Goal: Task Accomplishment & Management: Manage account settings

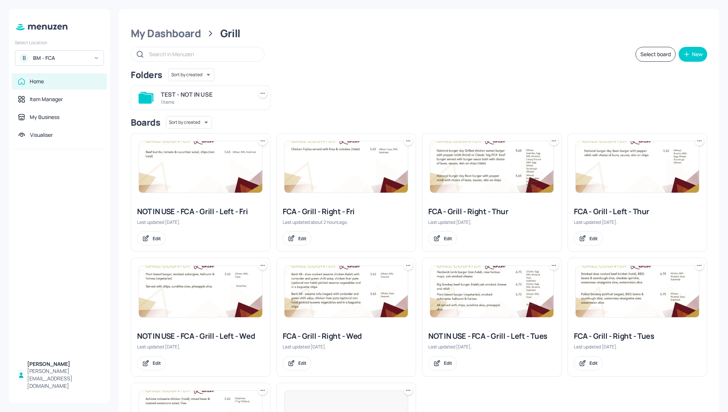
click at [53, 58] on div "BM - FCA" at bounding box center [61, 57] width 56 height 7
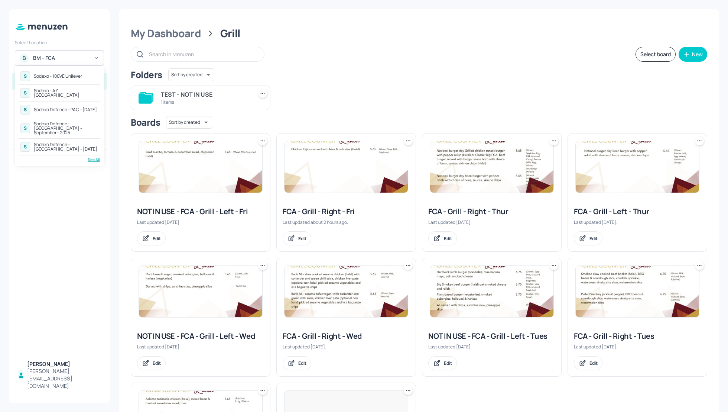
click at [96, 157] on div "See All" at bounding box center [60, 160] width 82 height 6
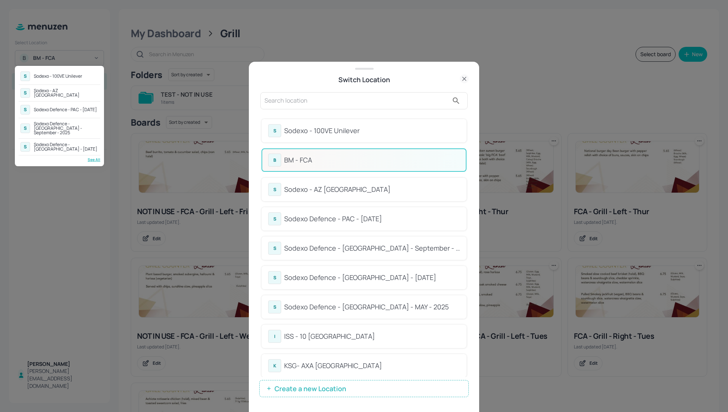
click at [377, 304] on div at bounding box center [364, 206] width 728 height 412
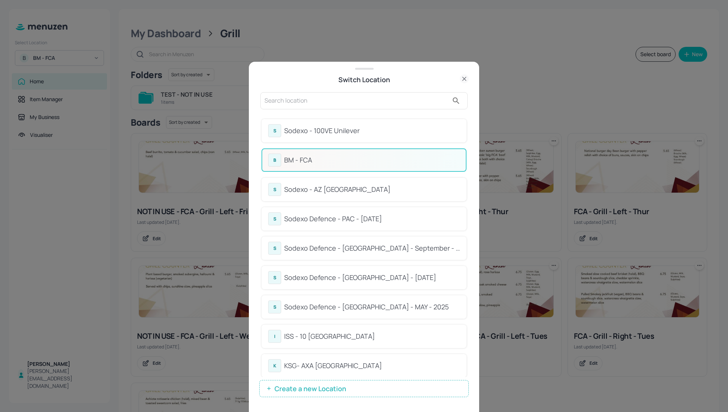
click at [377, 304] on div at bounding box center [364, 206] width 728 height 412
click at [320, 307] on div "Sodexo Defence - Colchester - MAY - 2025" at bounding box center [372, 307] width 176 height 10
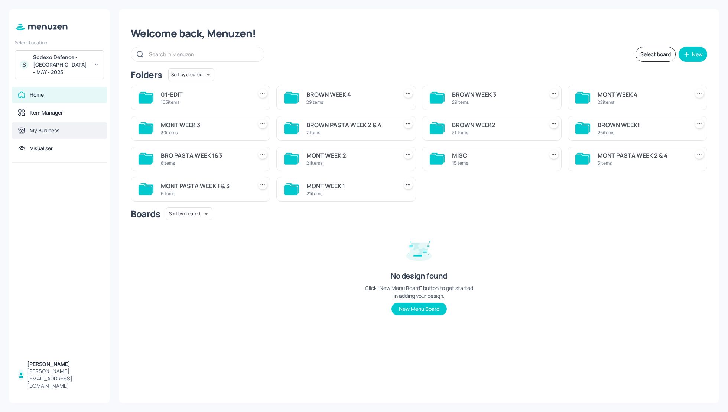
click at [47, 127] on div "My Business" at bounding box center [45, 130] width 30 height 7
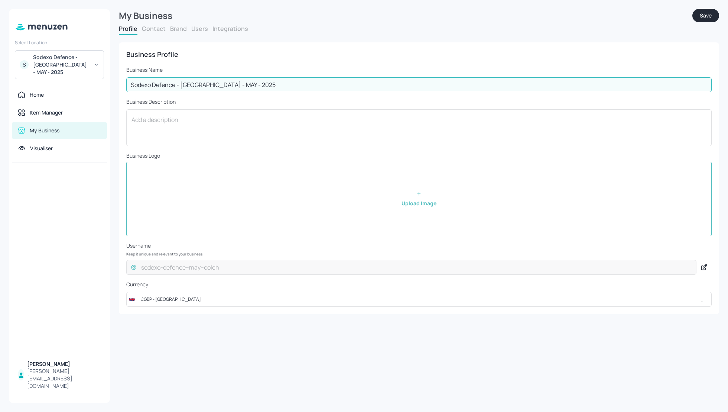
click at [257, 83] on input "Sodexo Defence - Colchester - MAY - 2025" at bounding box center [419, 84] width 586 height 15
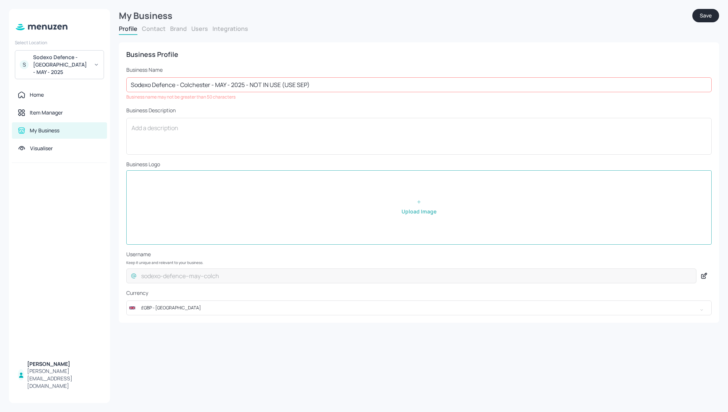
click at [707, 14] on button "Save" at bounding box center [706, 15] width 27 height 13
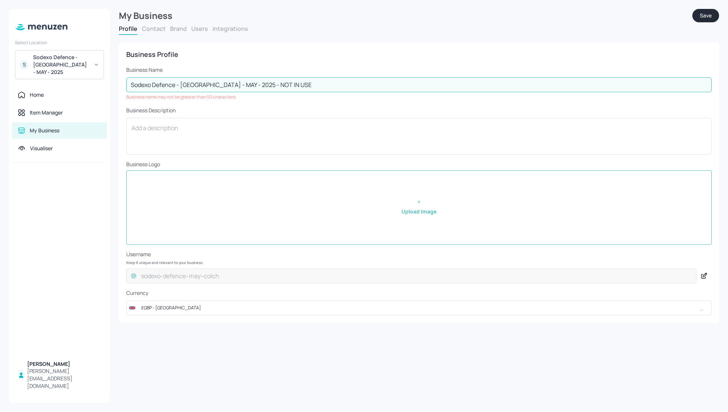
click at [295, 85] on input "Sodexo Defence - Colchester - MAY - 2025 - NOT IN USE" at bounding box center [419, 84] width 586 height 15
click at [262, 58] on div "Business Profile" at bounding box center [419, 54] width 586 height 9
click at [252, 84] on input "Sodexo Defence - Colchester - MAY - 2025 - NOT IN USE" at bounding box center [419, 84] width 586 height 15
drag, startPoint x: 279, startPoint y: 85, endPoint x: 249, endPoint y: 82, distance: 30.9
click at [248, 82] on input "Sodexo Defence - Colchester - MAY - 2025 NOT IN USE" at bounding box center [419, 84] width 586 height 15
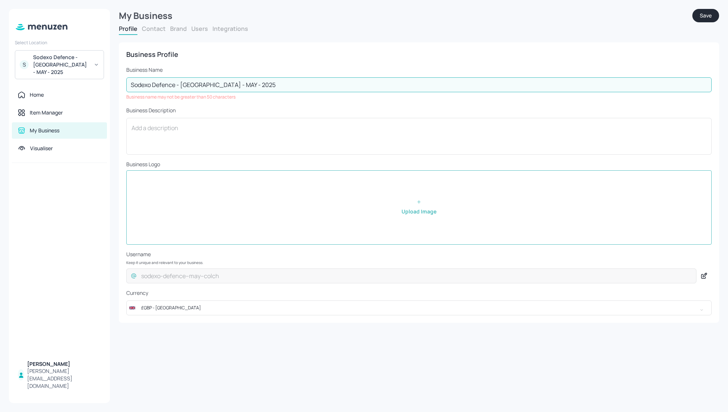
click at [270, 84] on input "Sodexo Defence - Colchester - MAY - 2025" at bounding box center [419, 84] width 586 height 15
click at [210, 83] on input "Sodexo Defence - Colchester - MAY - 2025" at bounding box center [419, 84] width 586 height 15
click at [260, 83] on input "Sodexo Defence - Colch - MAY - 2025" at bounding box center [419, 84] width 586 height 15
click at [285, 55] on div "Business Profile" at bounding box center [419, 54] width 586 height 9
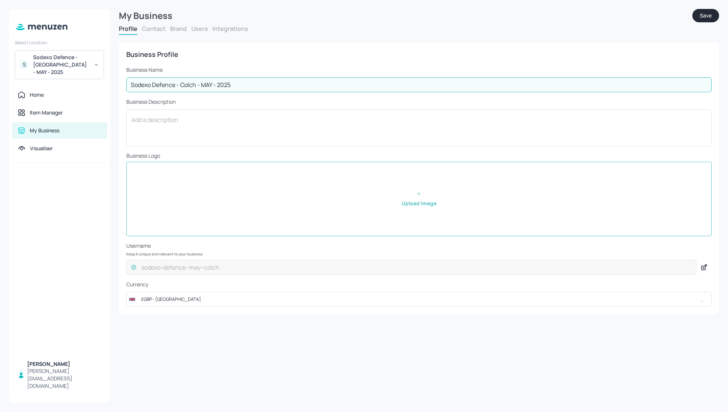
click at [248, 83] on input "Sodexo Defence - Colch - MAY - 2025" at bounding box center [419, 84] width 586 height 15
type input "Sodexo Defence - Colch - MAY - 2025 - NOTINUSE"
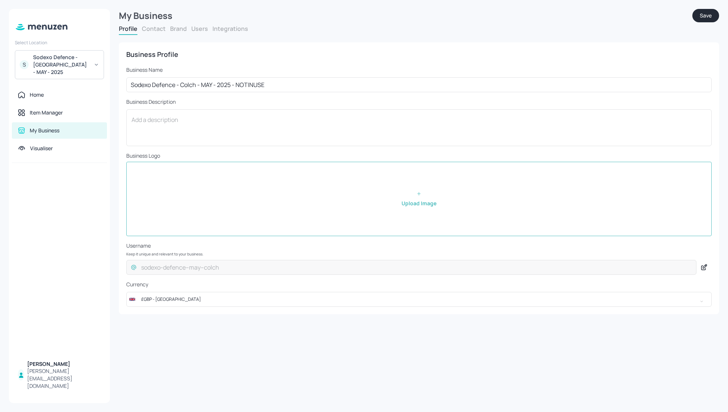
click at [284, 63] on div "Business Profile Business Name Sodexo Defence - Colch - MAY - 2025 - NOTINUSE ​…" at bounding box center [419, 178] width 600 height 272
click at [703, 16] on button "Save" at bounding box center [706, 15] width 27 height 13
click at [67, 64] on div "Sodexo Defence - Colch - MAY - 2025 - NOTINUSE" at bounding box center [61, 65] width 56 height 22
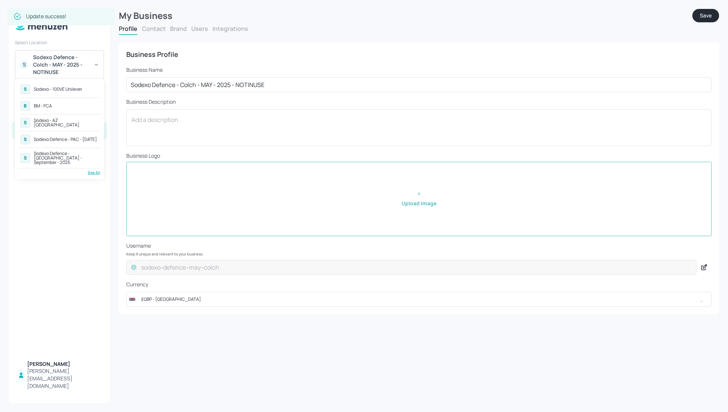
click at [94, 170] on div "See All" at bounding box center [60, 173] width 82 height 6
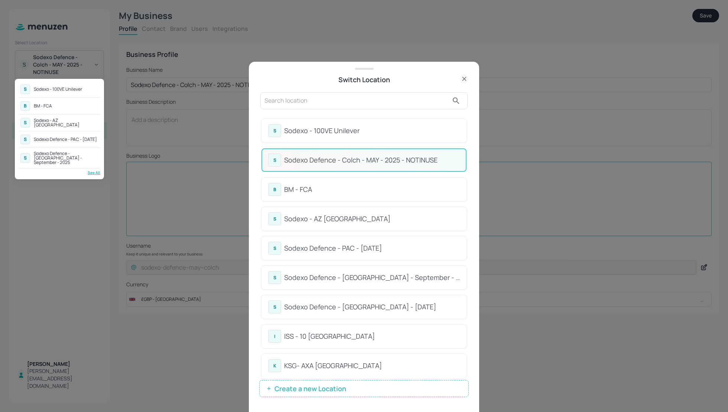
click at [467, 175] on div at bounding box center [364, 206] width 728 height 412
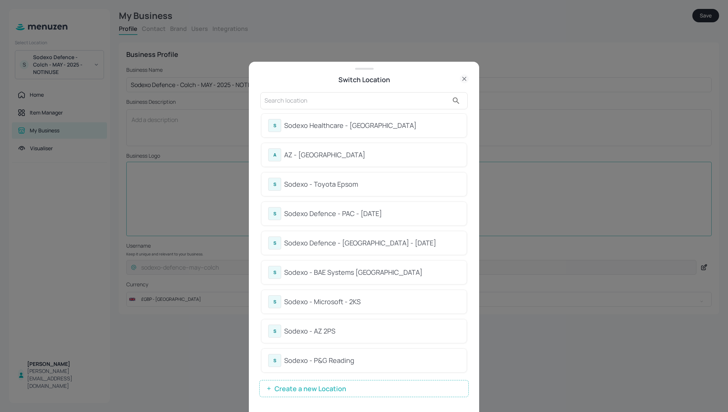
scroll to position [357, 0]
click at [331, 214] on div "Sodexo Defence - PAC - MAY 2025" at bounding box center [372, 214] width 176 height 10
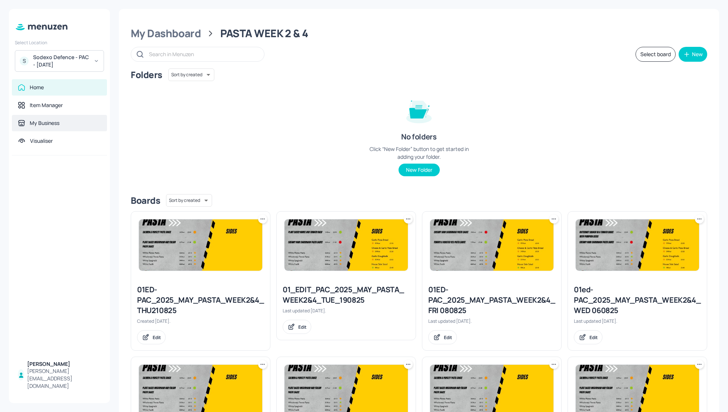
click at [56, 122] on div "My Business" at bounding box center [45, 122] width 30 height 7
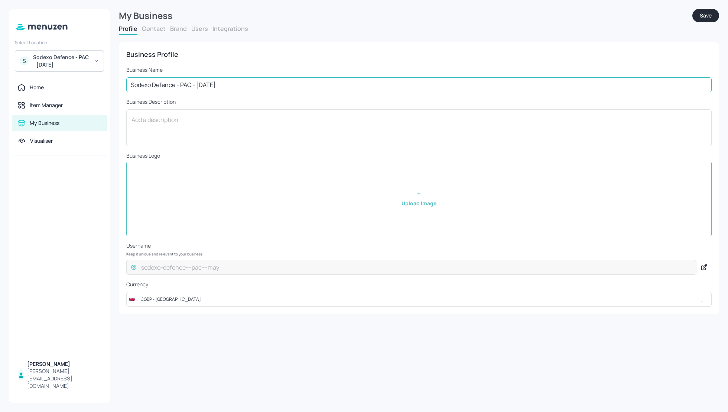
click at [236, 84] on input "Sodexo Defence - PAC - MAY 2025" at bounding box center [419, 84] width 586 height 15
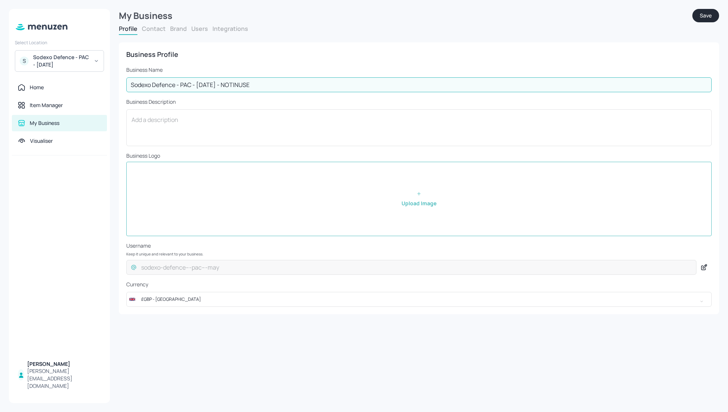
type input "Sodexo Defence - PAC - [DATE] - NOTINUSE"
click at [306, 58] on div "Business Profile" at bounding box center [419, 54] width 586 height 9
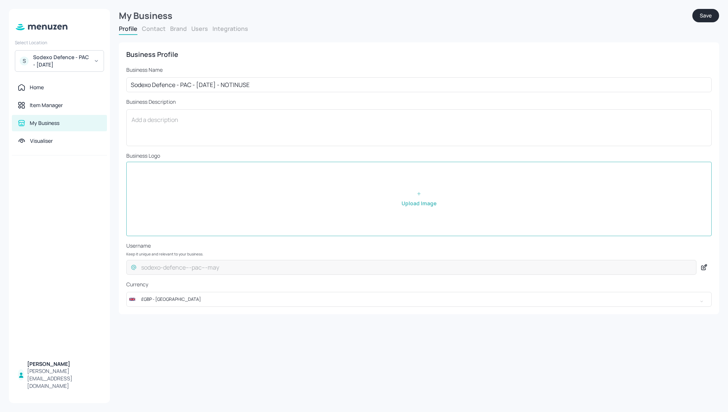
click at [701, 16] on button "Save" at bounding box center [706, 15] width 27 height 13
click at [73, 68] on div "Sodexo Defence - PAC - [DATE] - NOTINUSE" at bounding box center [61, 61] width 56 height 15
click at [92, 168] on div "See All" at bounding box center [60, 169] width 82 height 6
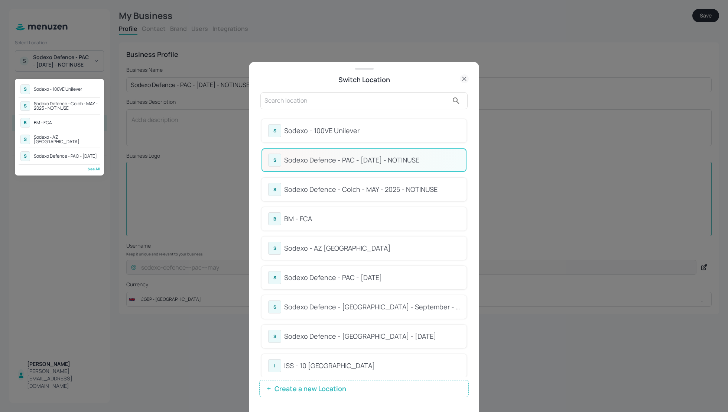
click at [467, 183] on div at bounding box center [364, 206] width 728 height 412
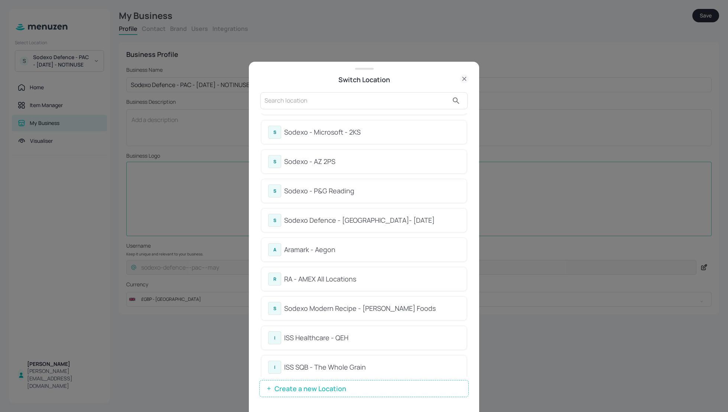
scroll to position [526, 0]
click at [384, 221] on div "Sodexo Defence - [GEOGRAPHIC_DATA]- [DATE]" at bounding box center [372, 221] width 176 height 10
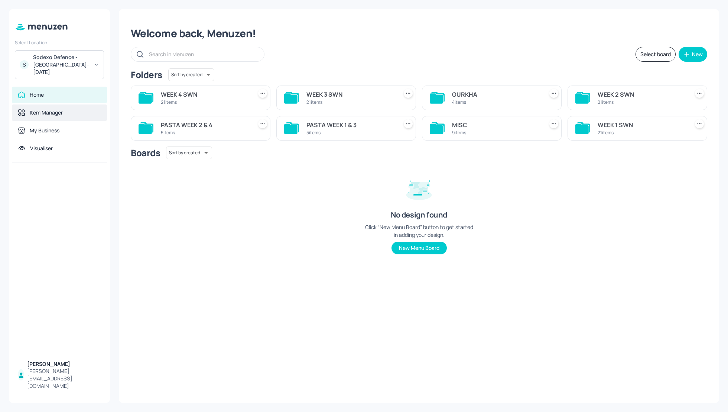
click at [42, 109] on div "Item Manager" at bounding box center [46, 112] width 33 height 7
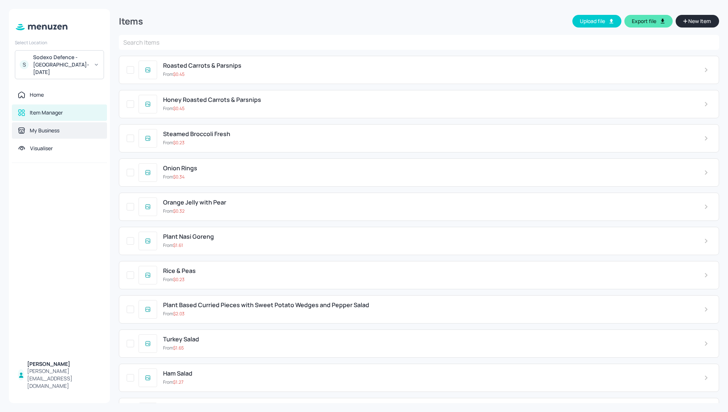
click at [55, 127] on div "My Business" at bounding box center [45, 130] width 30 height 7
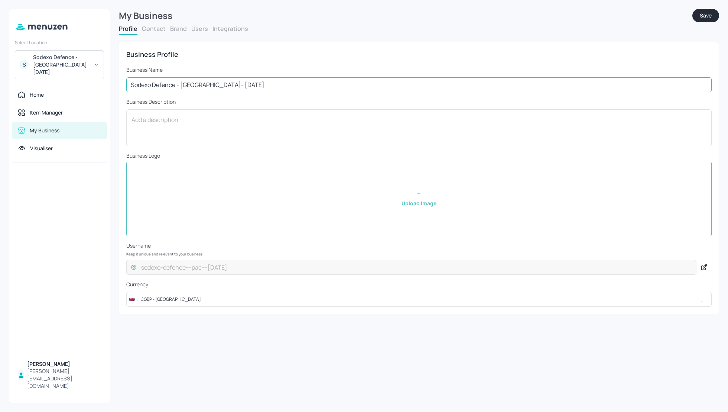
click at [242, 88] on input "Sodexo Defence - Swinton- MAY 2025" at bounding box center [419, 84] width 586 height 15
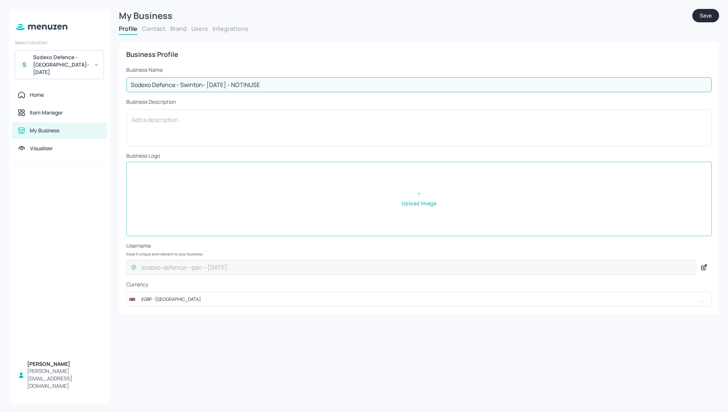
type input "Sodexo Defence - Swinton- [DATE] - NOTINUSE"
click at [707, 16] on button "Save" at bounding box center [706, 15] width 27 height 13
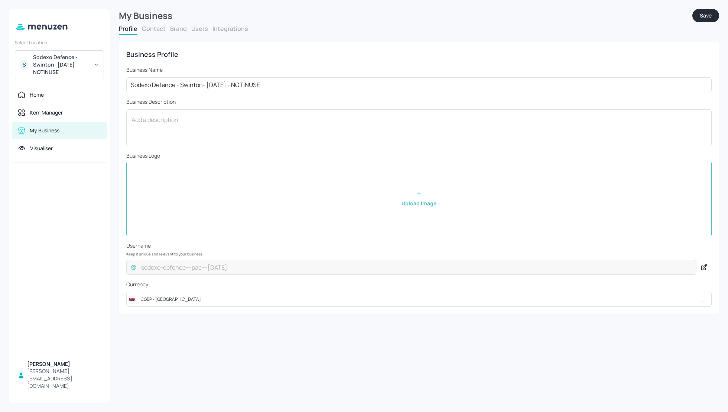
click at [67, 65] on div "Sodexo Defence - Swinton- [DATE] - NOTINUSE" at bounding box center [61, 65] width 56 height 22
click at [92, 166] on div "See All" at bounding box center [60, 169] width 82 height 6
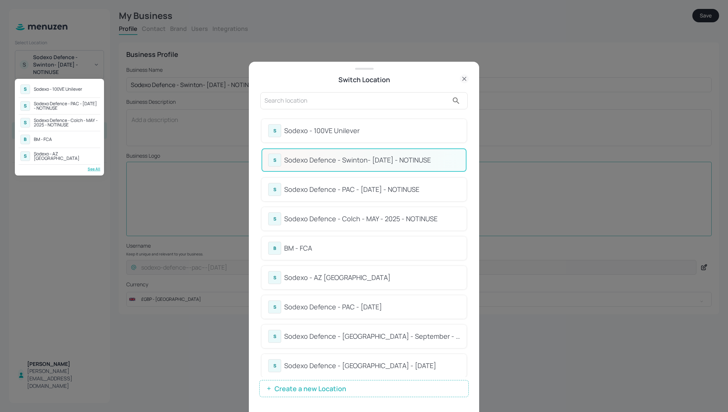
click at [295, 99] on div at bounding box center [364, 206] width 728 height 412
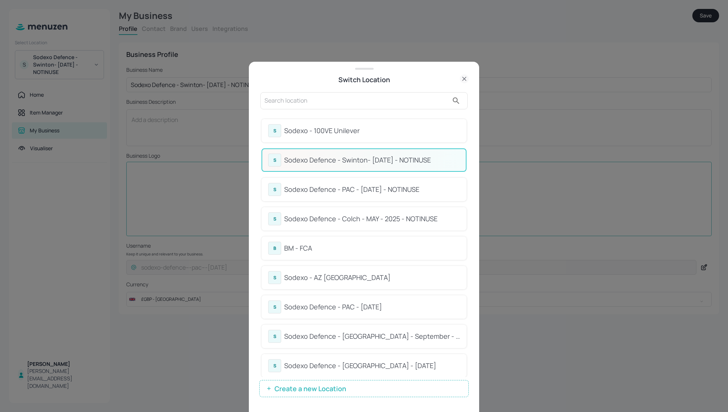
click at [284, 100] on input "text" at bounding box center [357, 101] width 184 height 12
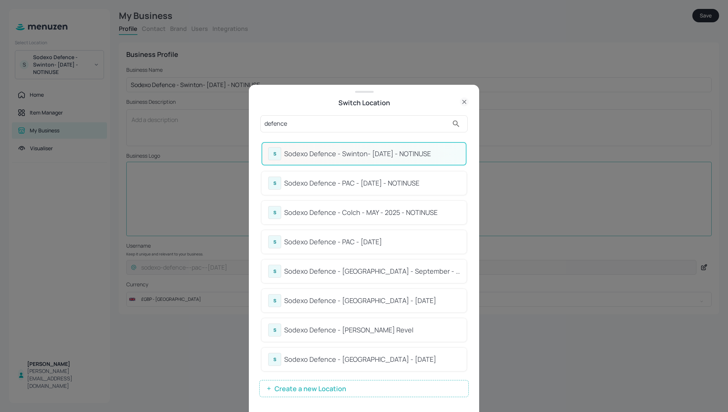
type input "defence"
click at [465, 101] on icon at bounding box center [464, 101] width 9 height 9
